Goal: Information Seeking & Learning: Check status

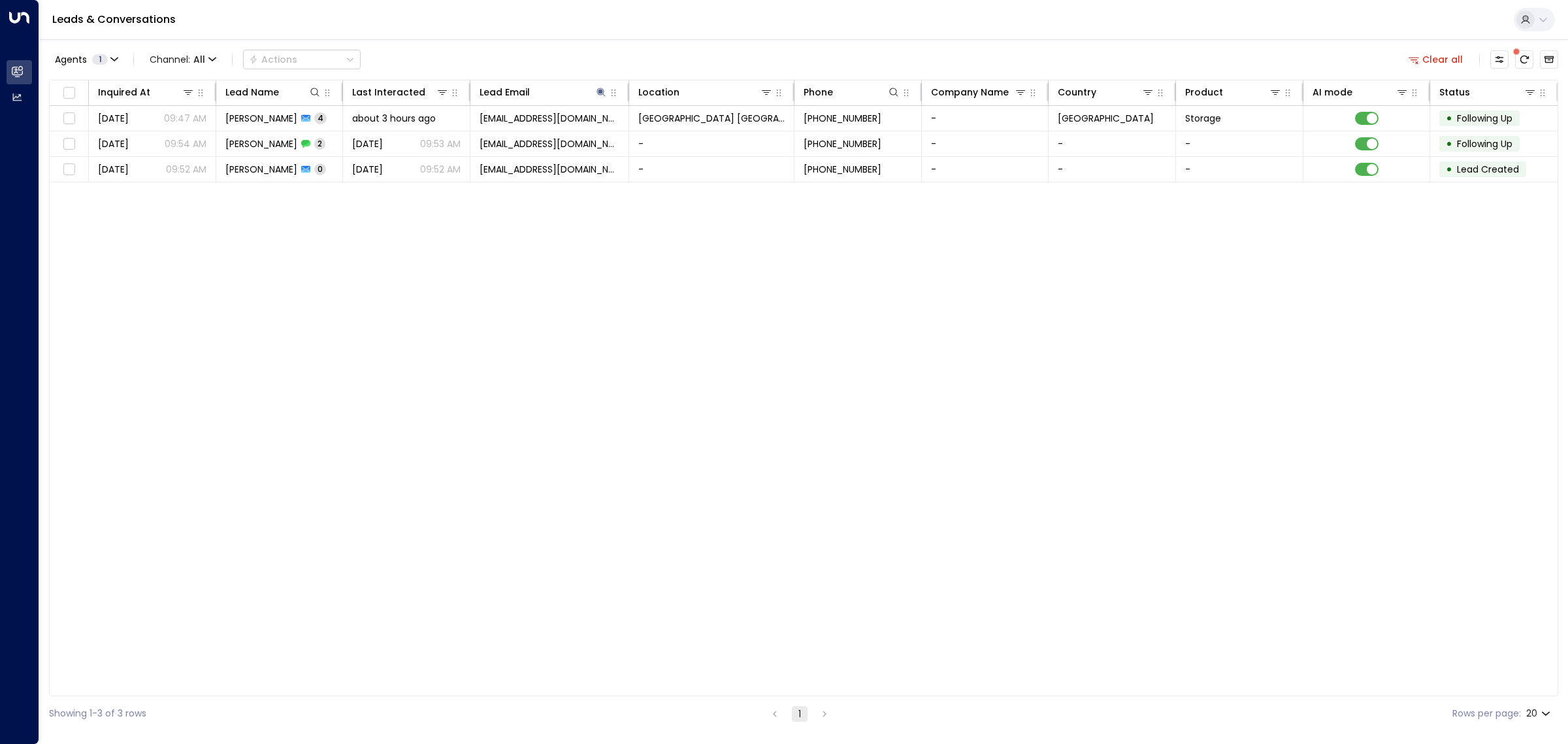
click at [369, 391] on div "Inquired At Lead Name Last Interacted Lead Email Location Phone Company Name Co…" at bounding box center [803, 387] width 1509 height 616
click at [599, 92] on icon at bounding box center [601, 92] width 11 height 11
click at [681, 141] on icon "button" at bounding box center [682, 140] width 11 height 11
click at [653, 44] on div "Agents 1 Channel: All Actions Clear all Inquired At Lead Name Last Interacted L…" at bounding box center [803, 384] width 1509 height 691
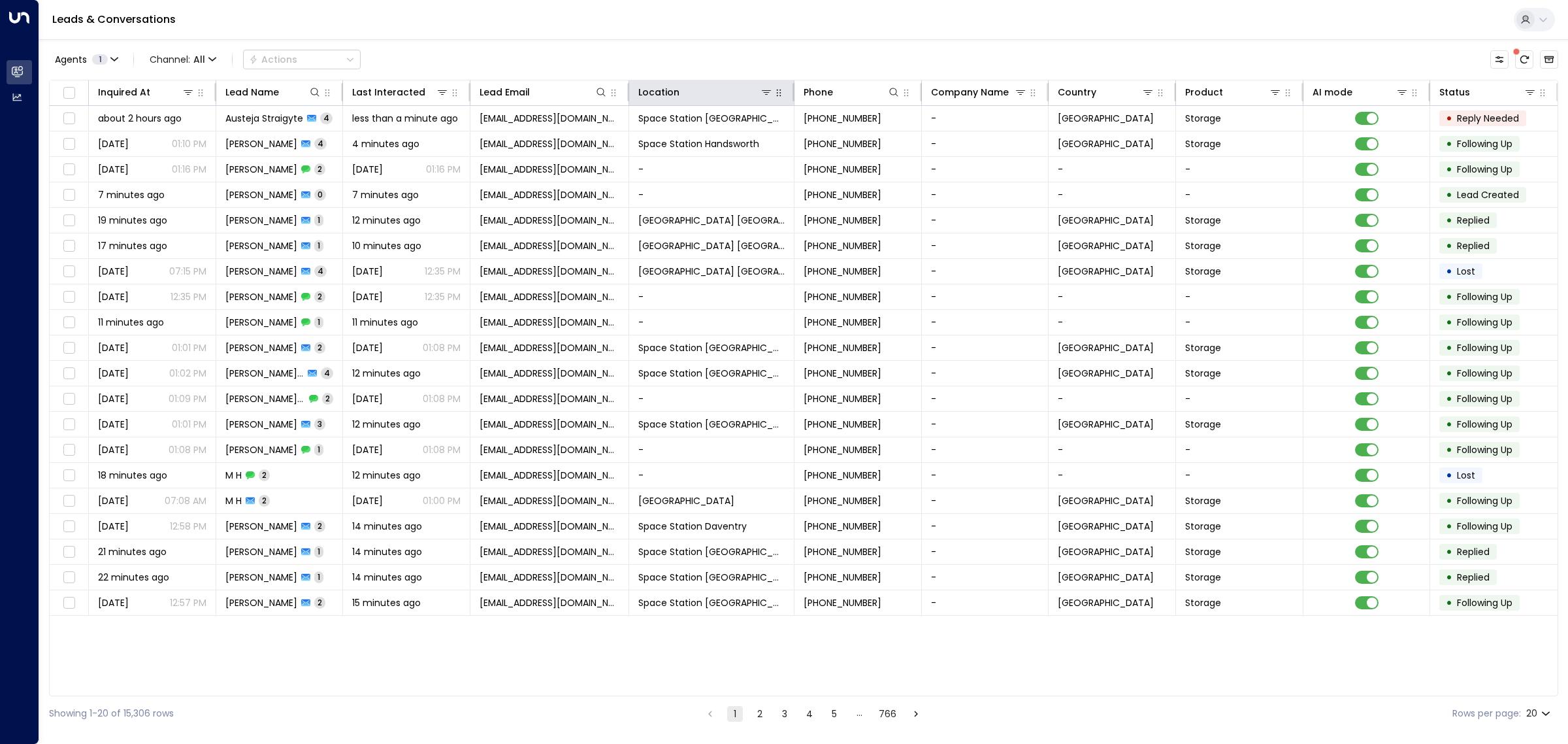
click at [780, 92] on icon "button" at bounding box center [779, 93] width 11 height 11
click at [767, 92] on icon at bounding box center [766, 92] width 11 height 11
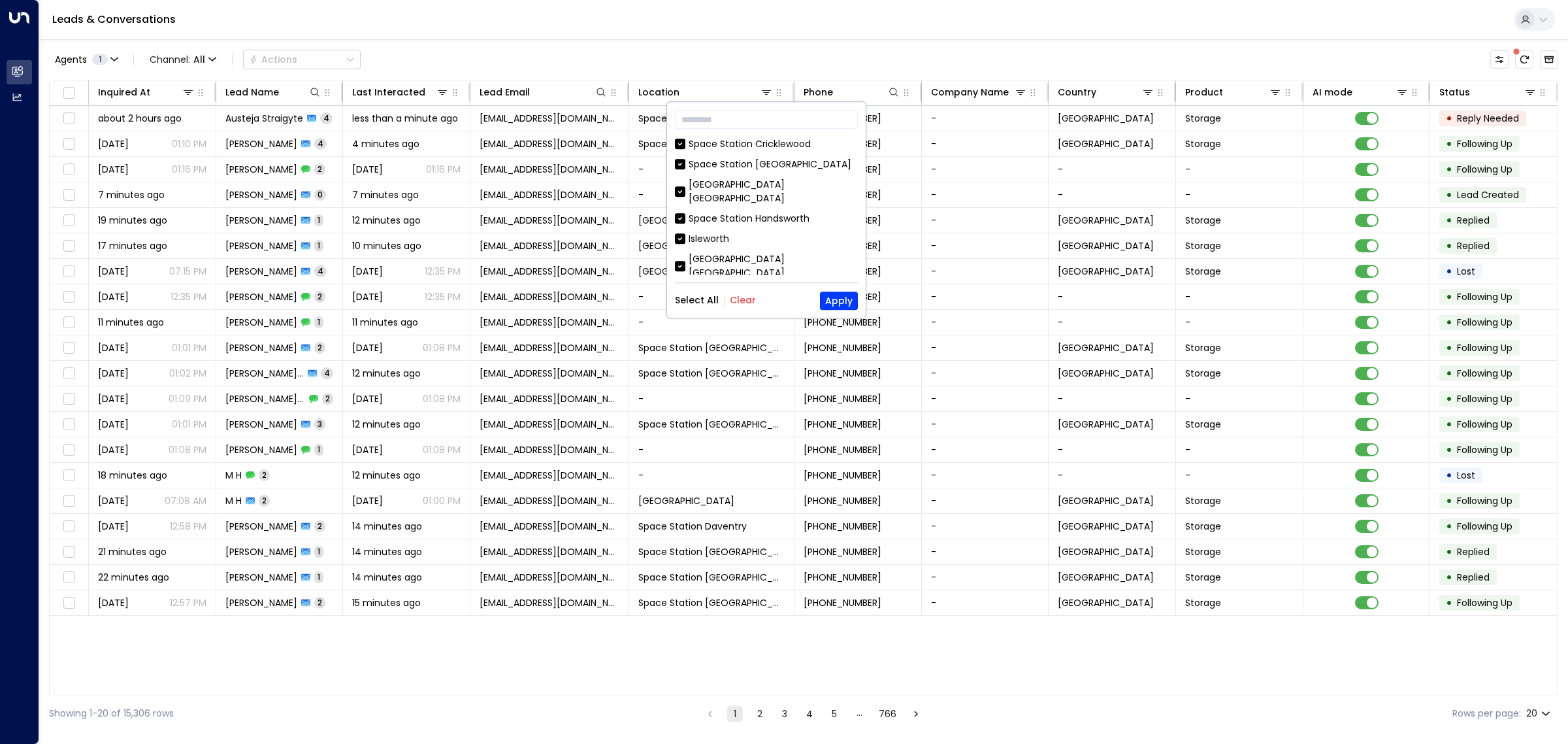
click at [735, 296] on button "Clear" at bounding box center [743, 301] width 26 height 11
click at [709, 282] on div "Space Station [GEOGRAPHIC_DATA]" at bounding box center [770, 288] width 162 height 14
click at [840, 297] on button "Apply" at bounding box center [839, 301] width 38 height 19
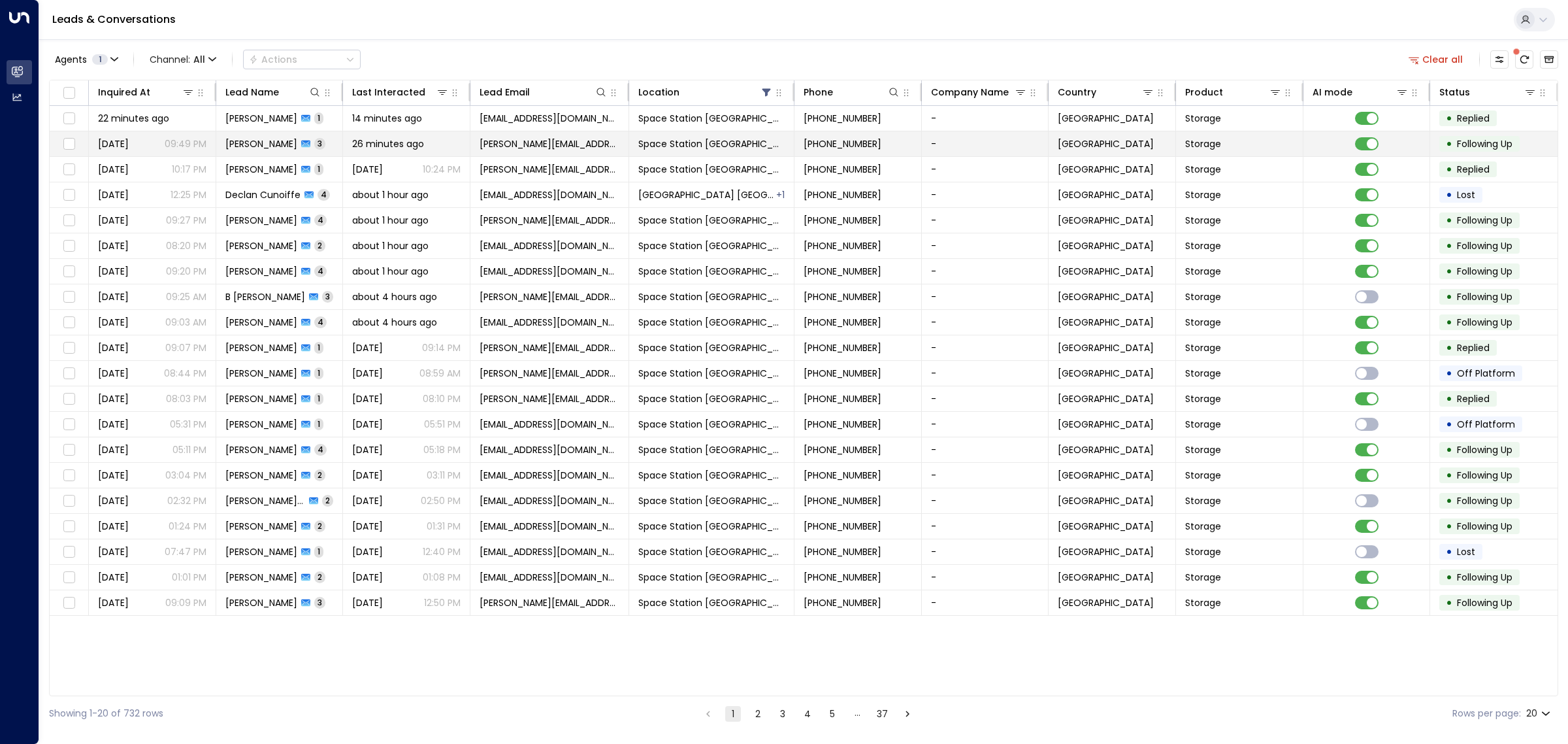
click at [400, 142] on span "26 minutes ago" at bounding box center [388, 144] width 71 height 13
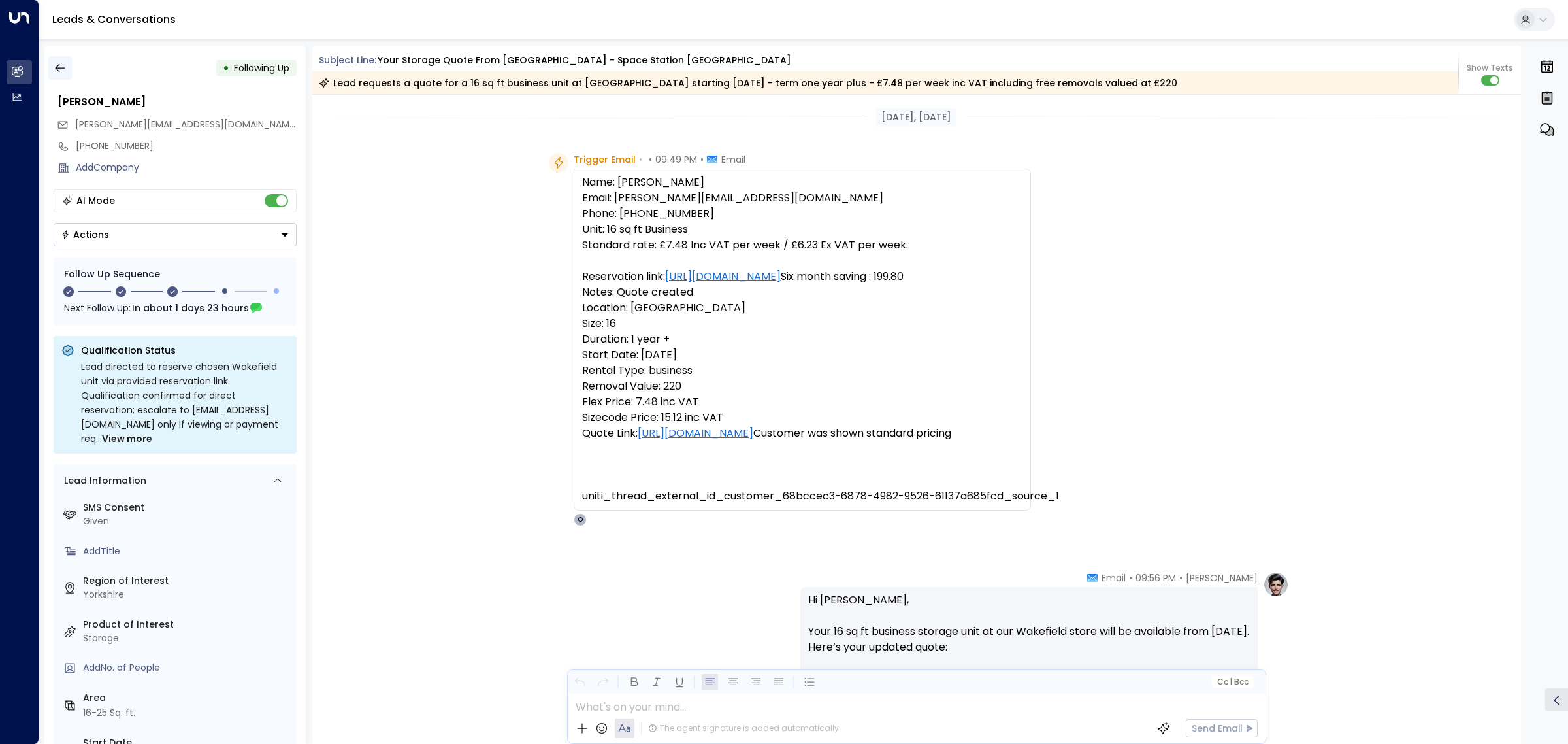
click at [63, 66] on icon "button" at bounding box center [60, 68] width 13 height 13
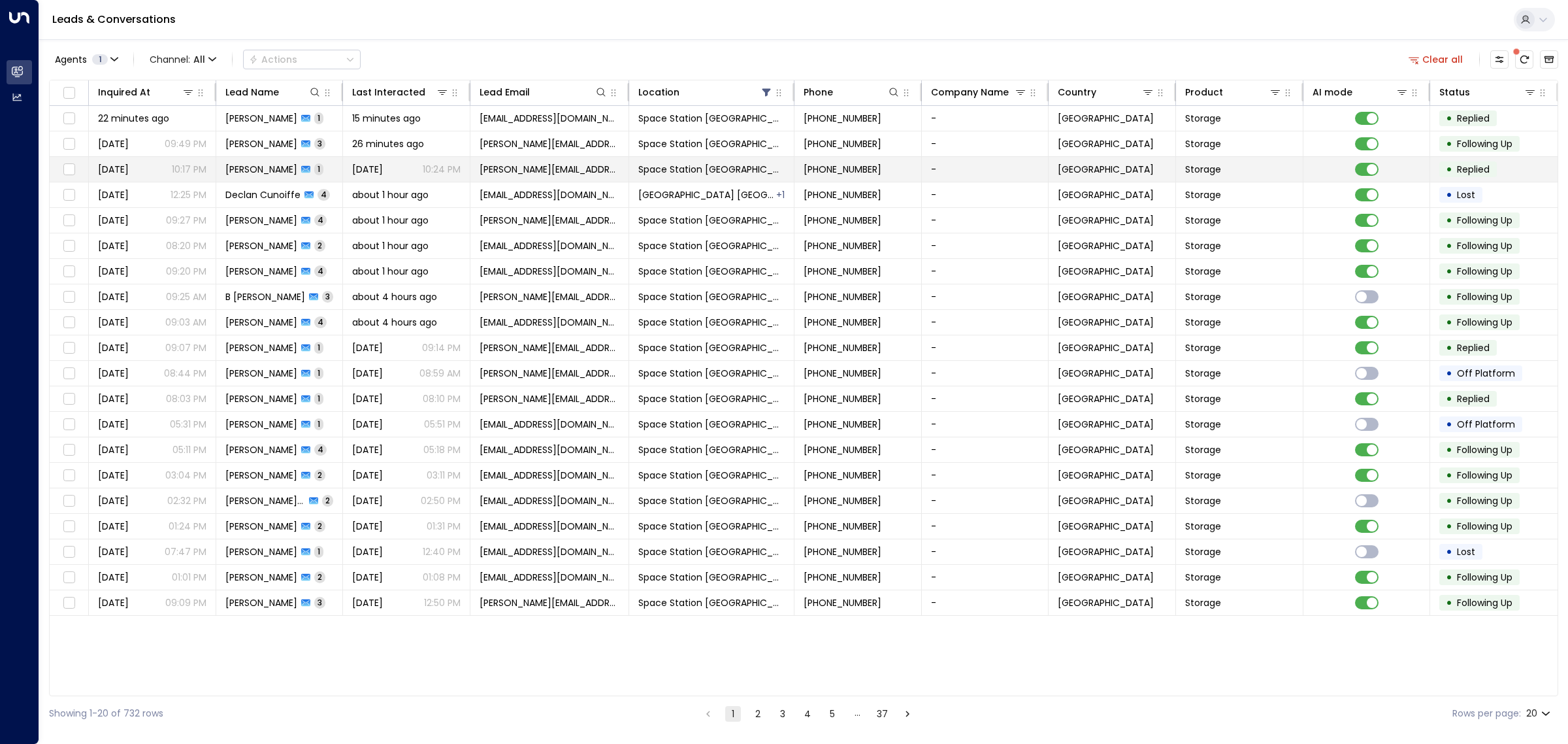
click at [363, 170] on span "[DATE]" at bounding box center [368, 169] width 31 height 13
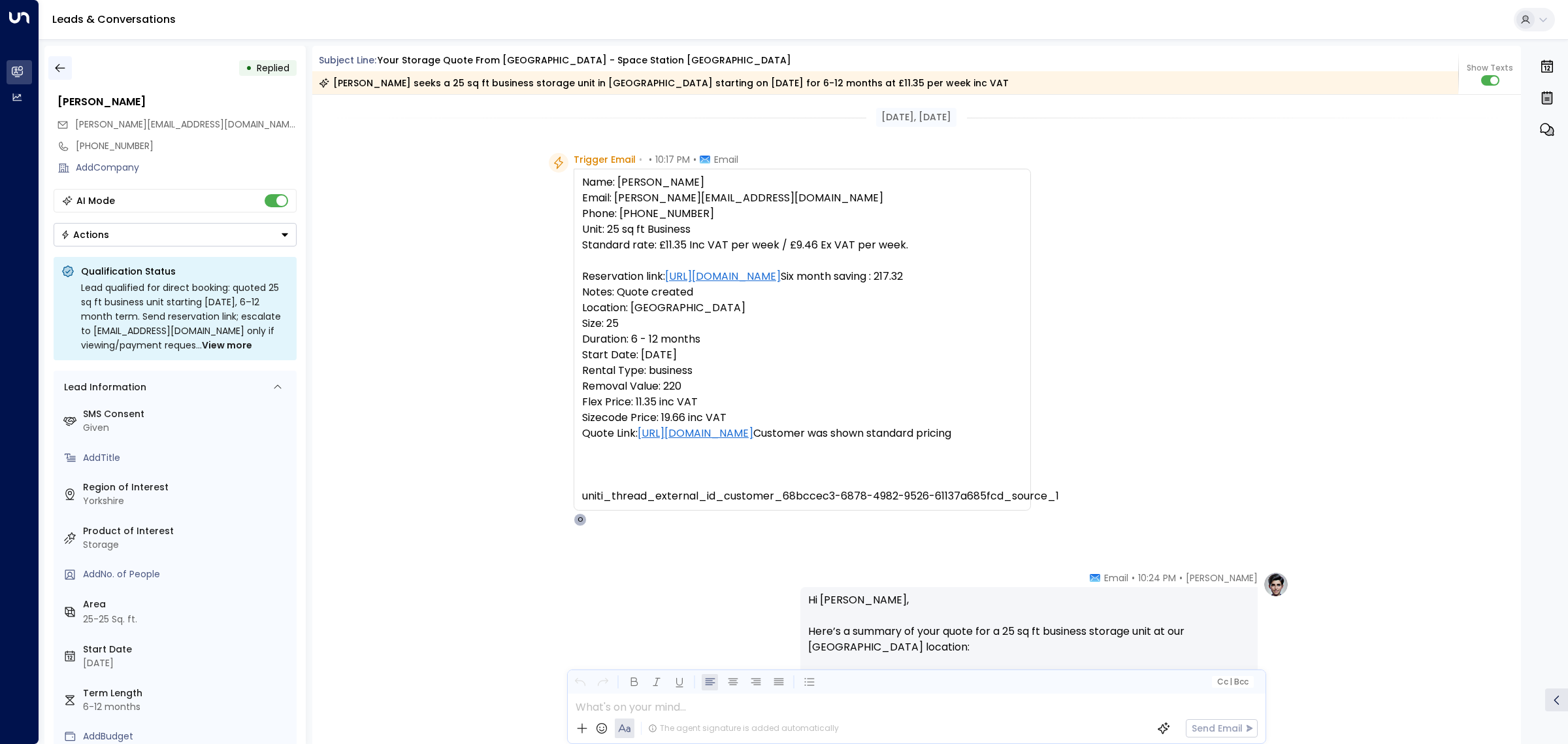
click at [64, 65] on icon "button" at bounding box center [60, 68] width 13 height 13
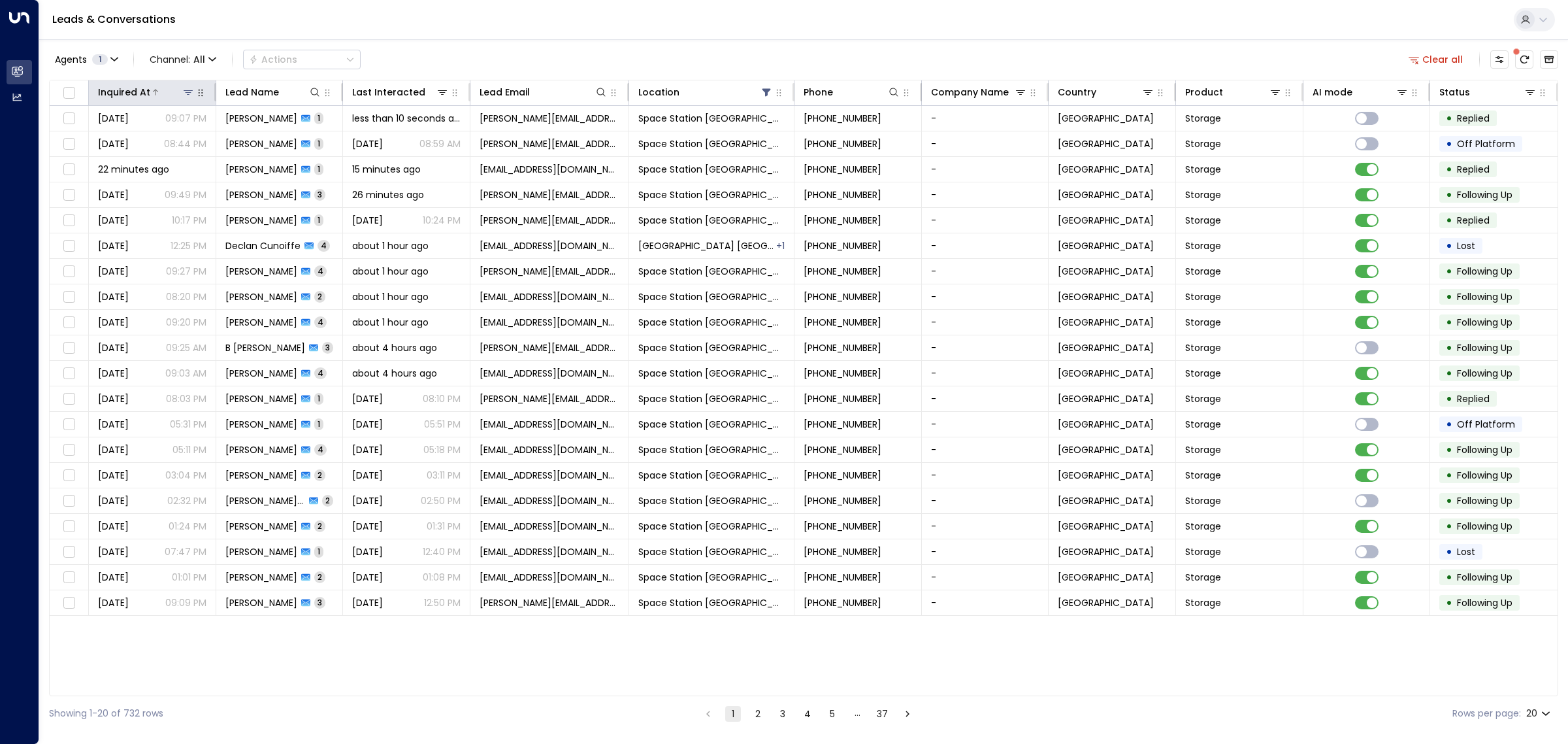
click at [145, 95] on div "Inquired At" at bounding box center [124, 92] width 52 height 15
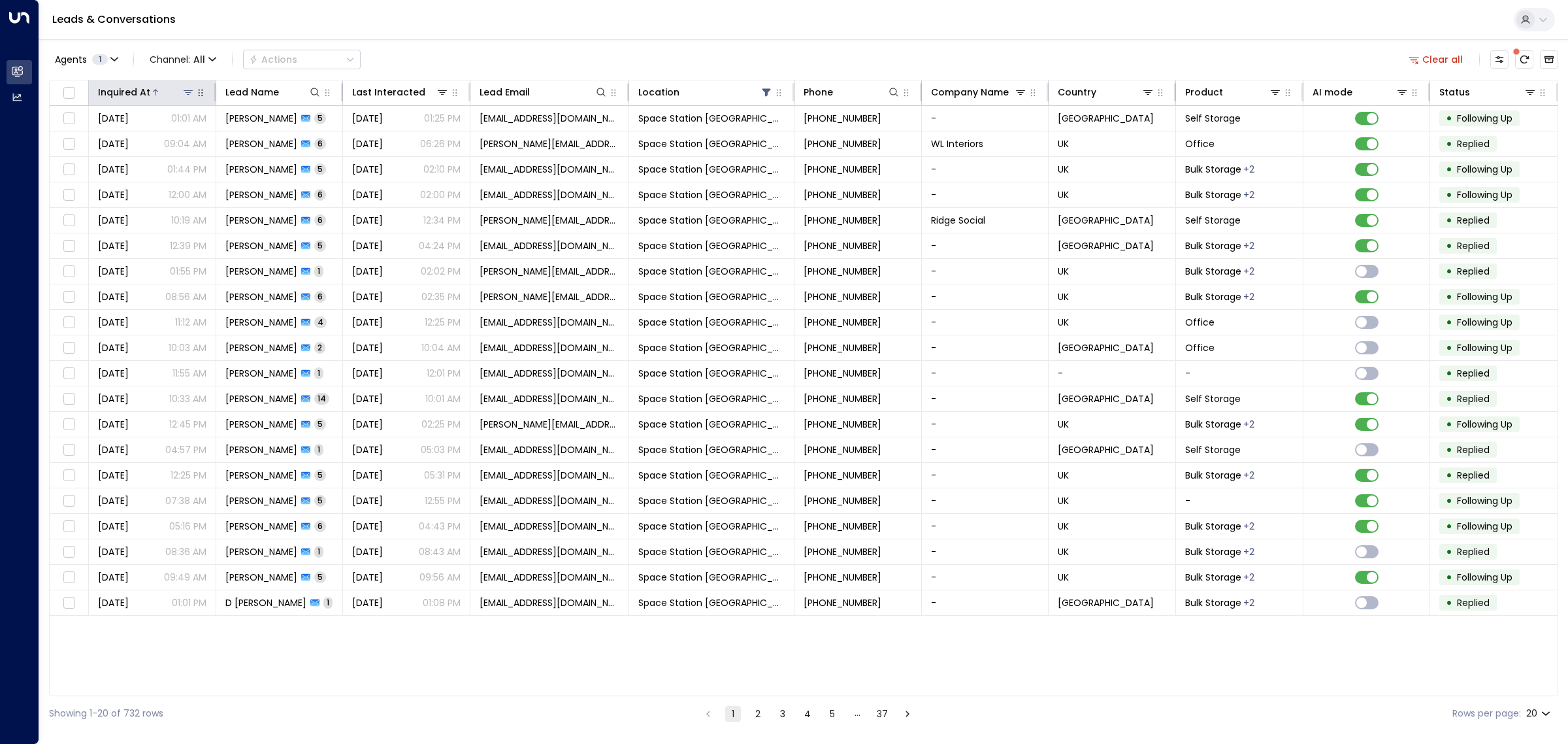
click at [161, 89] on div at bounding box center [172, 92] width 45 height 13
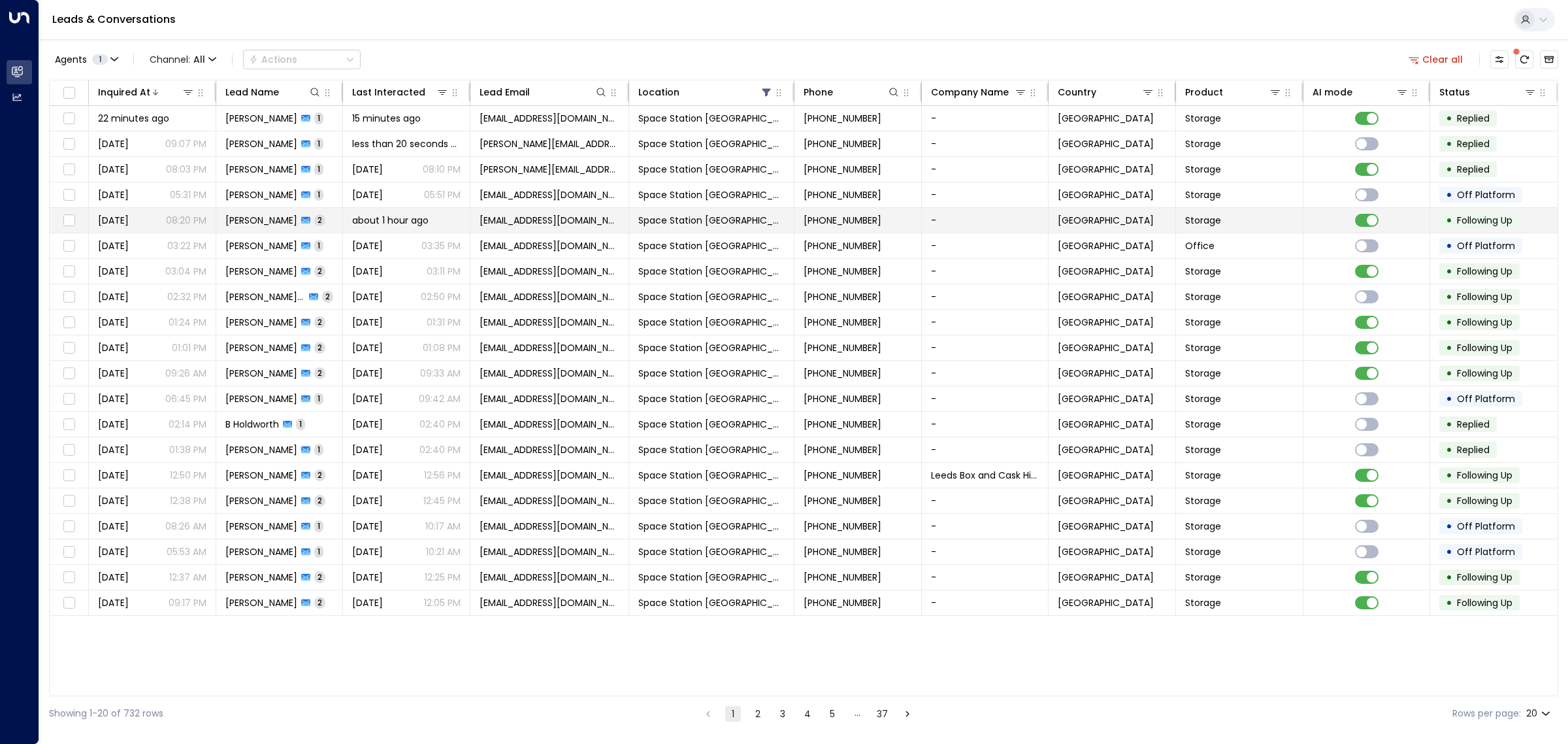
click at [326, 217] on td "[PERSON_NAME] 2" at bounding box center [279, 220] width 127 height 25
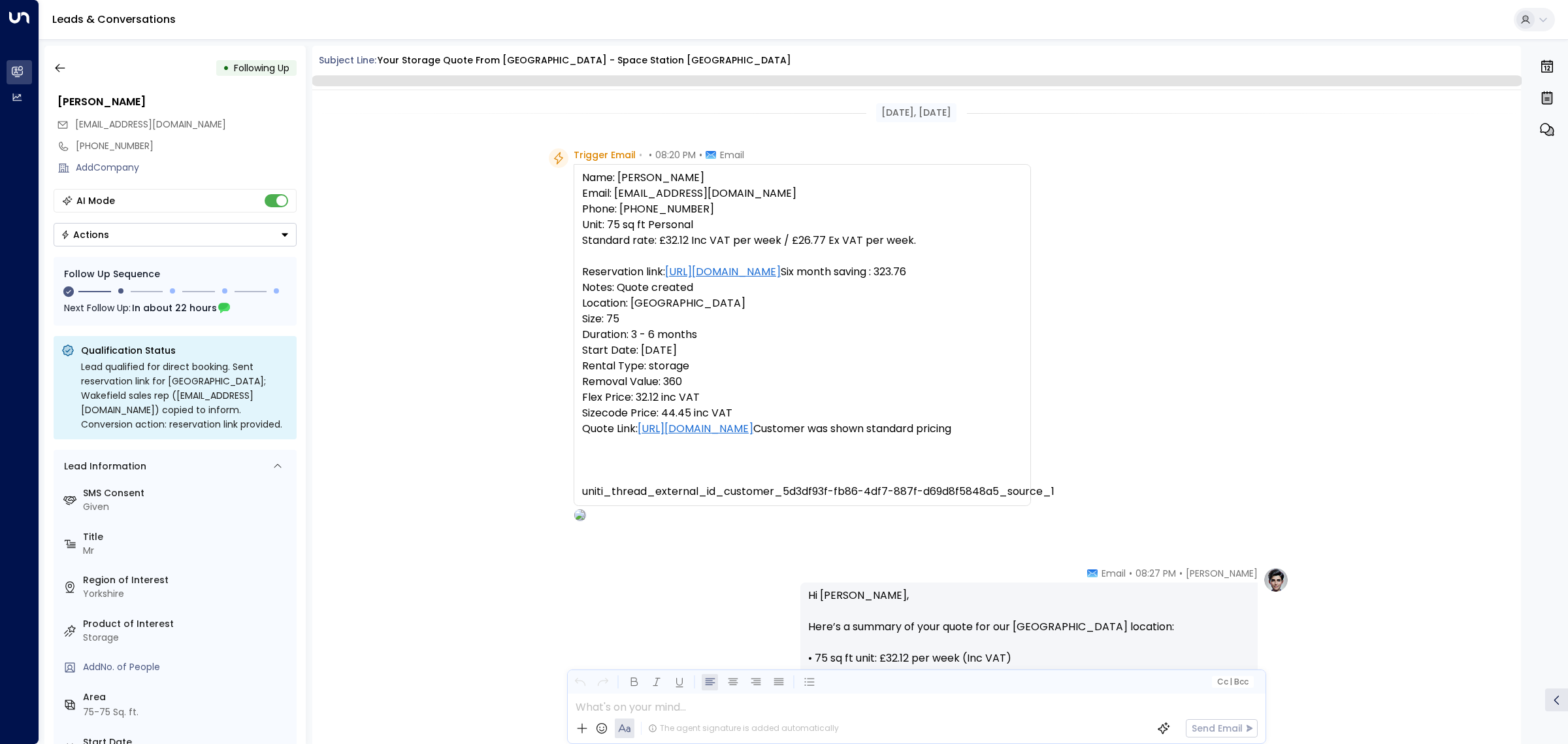
scroll to position [861, 0]
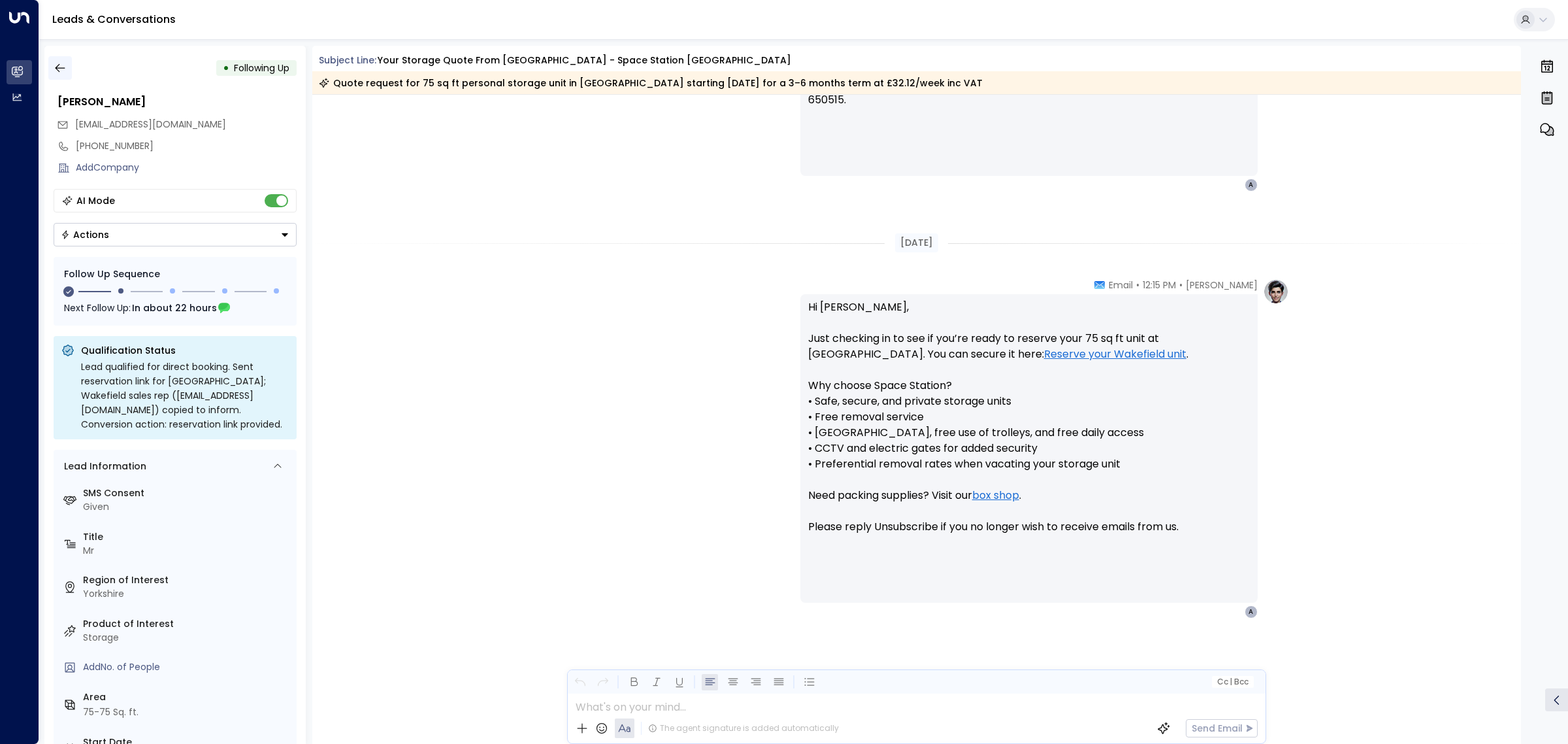
click at [63, 59] on button "button" at bounding box center [60, 67] width 24 height 24
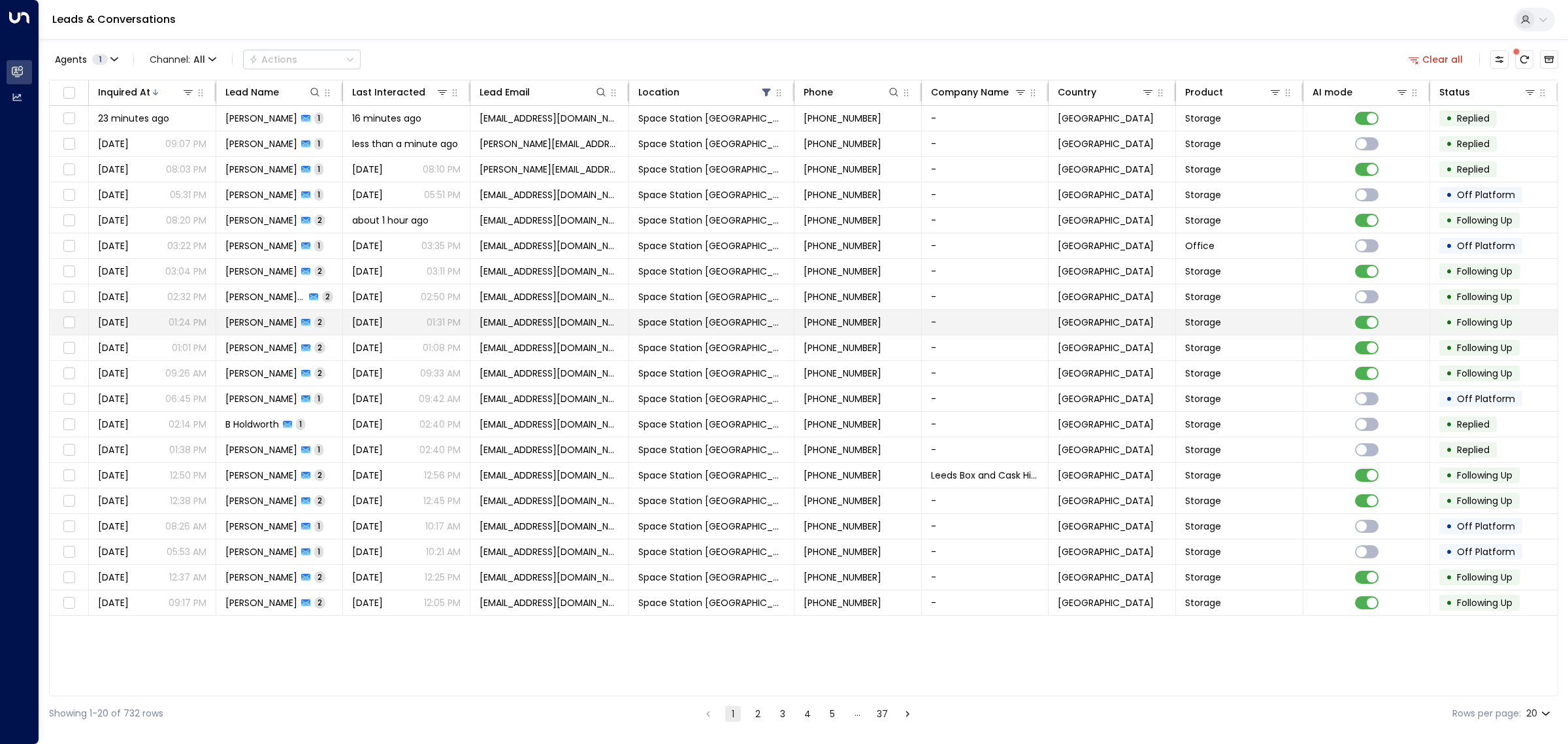
click at [458, 320] on p "01:31 PM" at bounding box center [443, 322] width 34 height 13
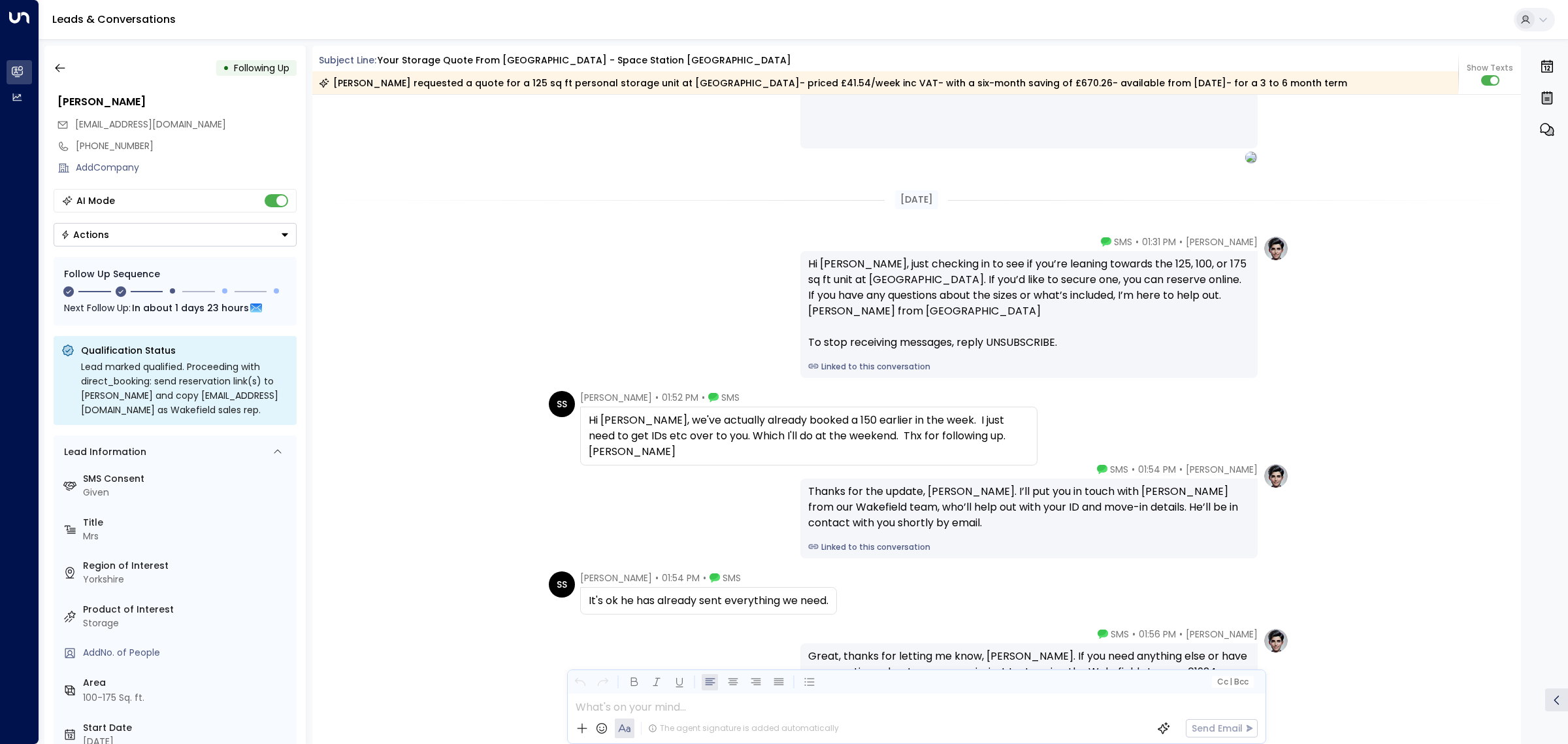
scroll to position [1308, 0]
